Goal: Navigation & Orientation: Find specific page/section

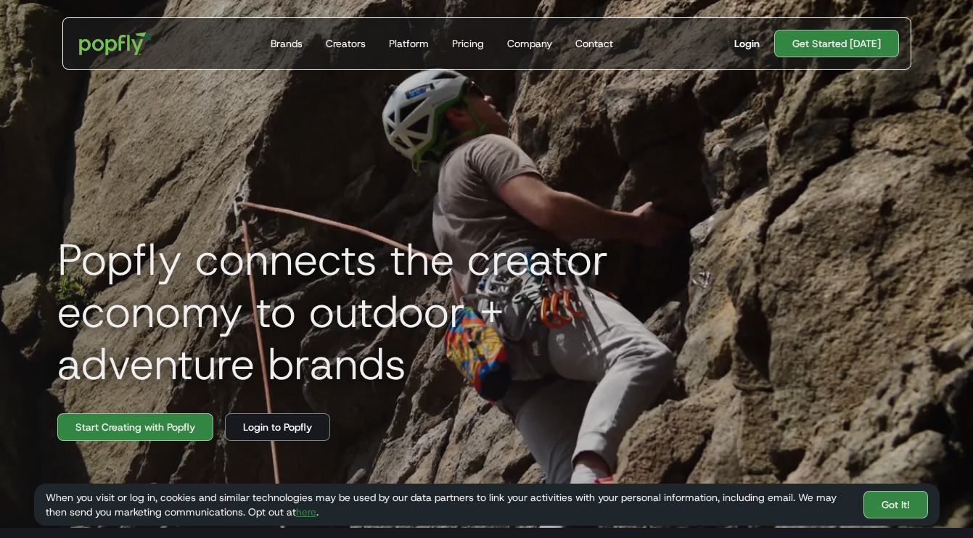
click at [750, 39] on div "Login" at bounding box center [746, 43] width 25 height 15
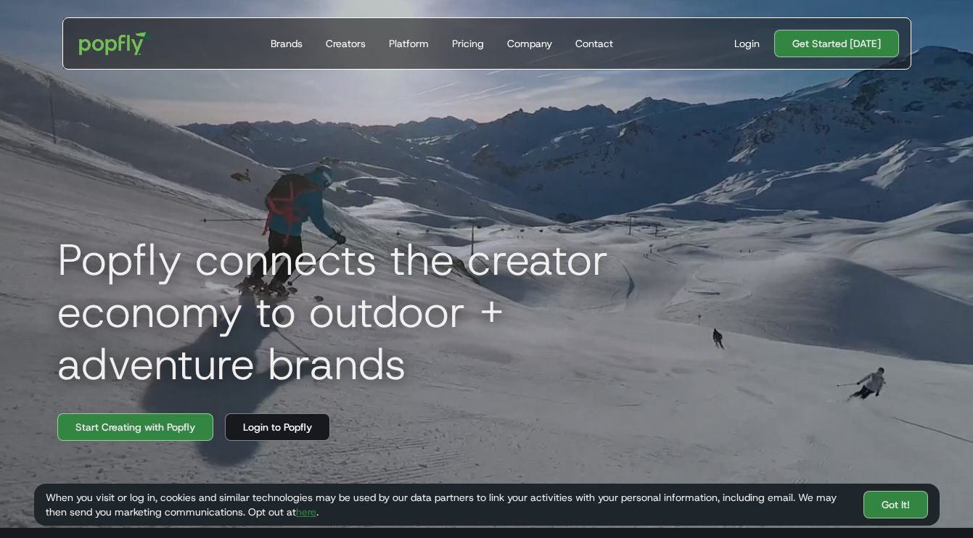
click at [757, 52] on div "Login Get Started Today" at bounding box center [810, 44] width 176 height 28
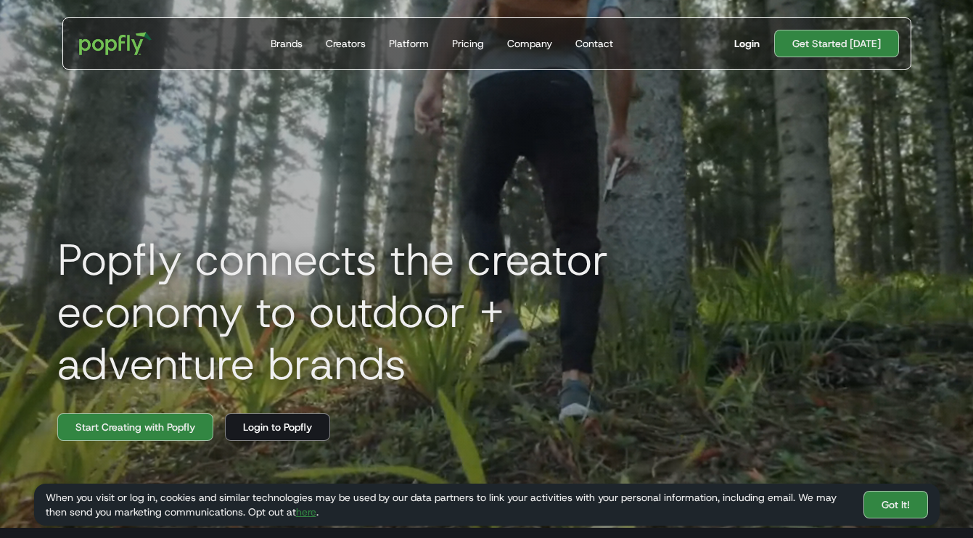
click at [756, 47] on div "Login" at bounding box center [746, 43] width 25 height 15
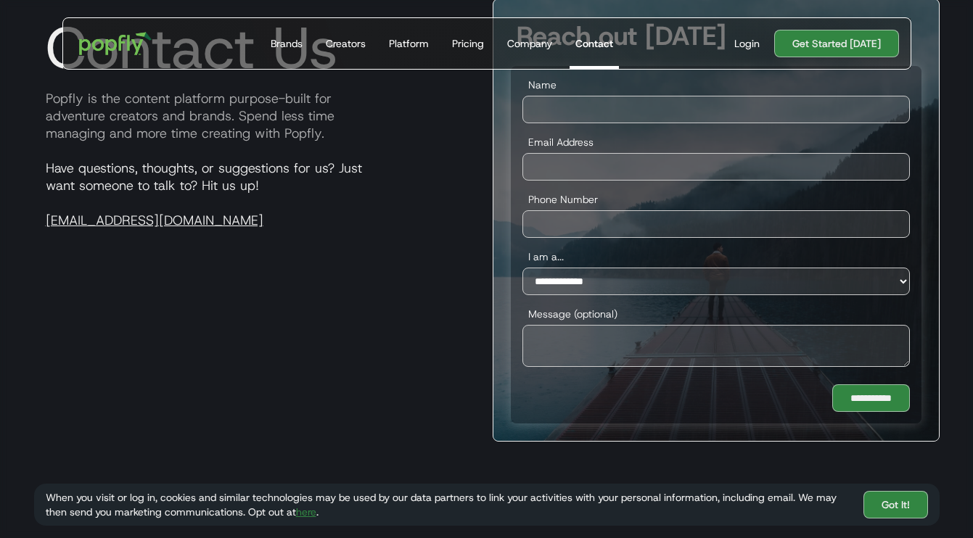
scroll to position [109, 0]
